Goal: Find specific page/section: Find specific page/section

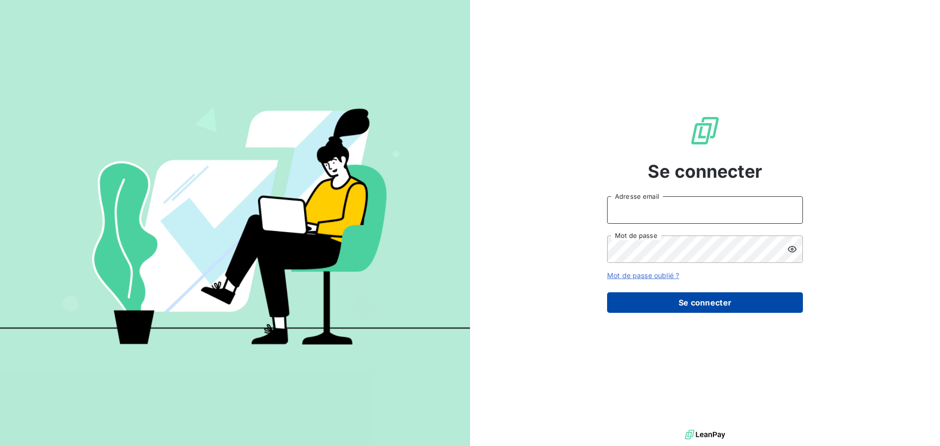
type input "[EMAIL_ADDRESS][DOMAIN_NAME]"
click at [679, 305] on button "Se connecter" at bounding box center [705, 302] width 196 height 21
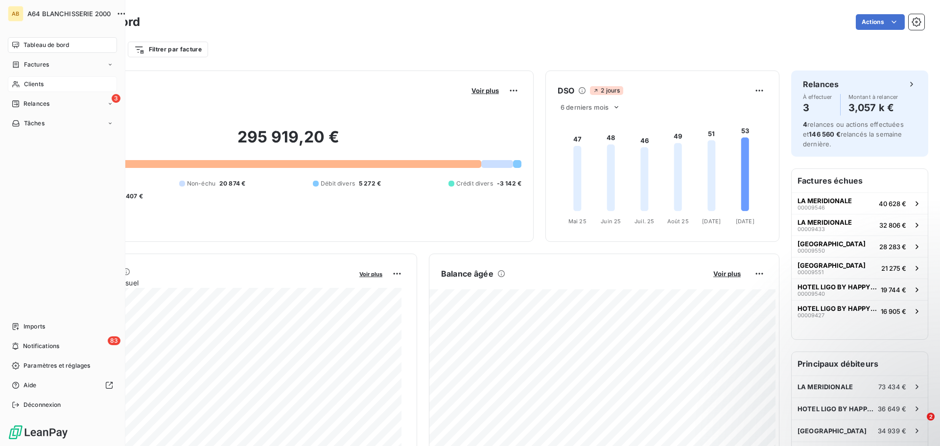
click at [32, 85] on span "Clients" at bounding box center [34, 84] width 20 height 9
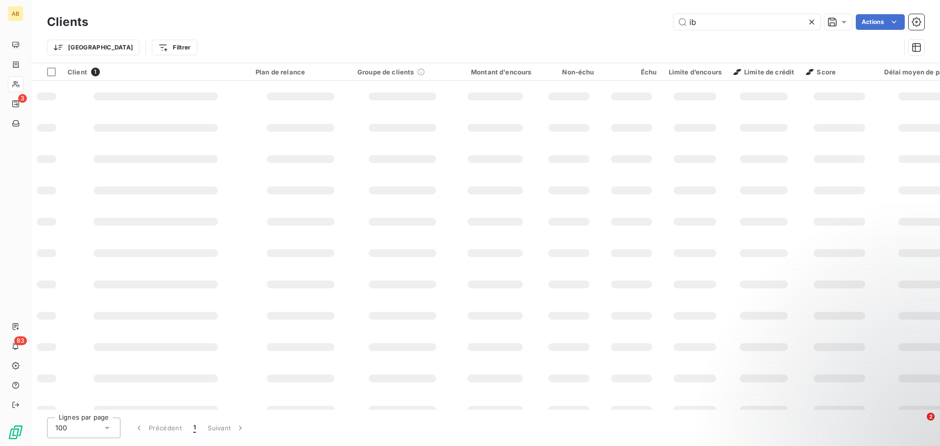
type input "i"
type input "k"
type input "i"
type input "kyri"
